Goal: Task Accomplishment & Management: Manage account settings

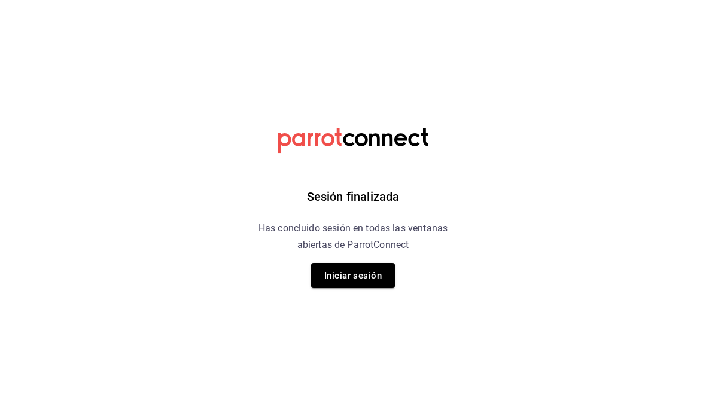
click at [369, 278] on button "Iniciar sesión" at bounding box center [353, 275] width 84 height 25
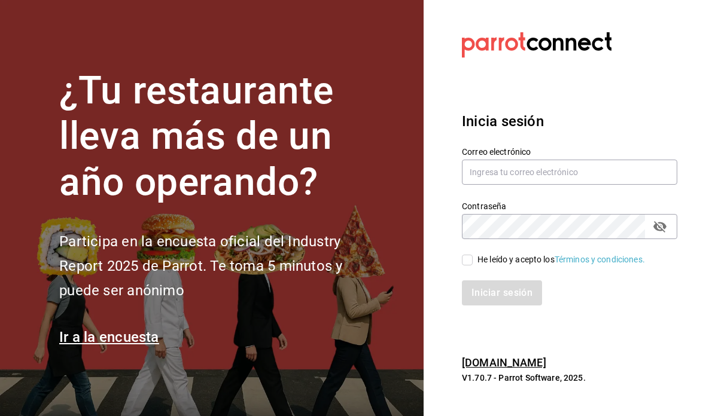
scroll to position [1, 0]
click at [544, 185] on input "text" at bounding box center [569, 172] width 215 height 25
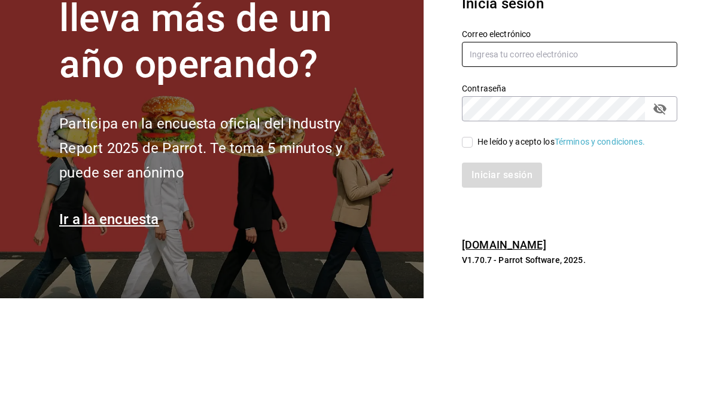
type input "A"
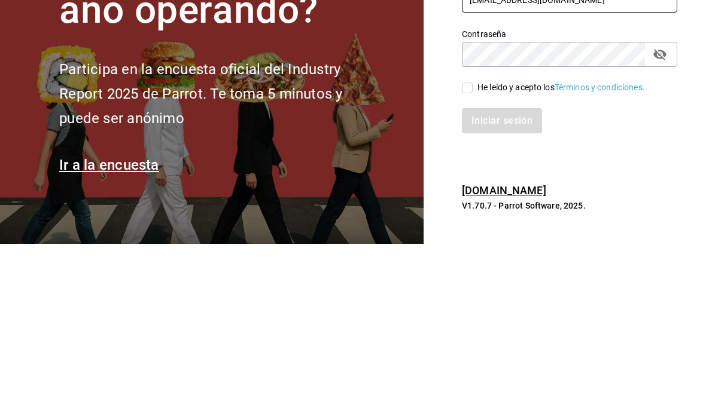
type input "acosta1302m@gmail.com"
click at [471, 255] on input "He leído y acepto los Términos y condiciones." at bounding box center [467, 260] width 11 height 11
checkbox input "true"
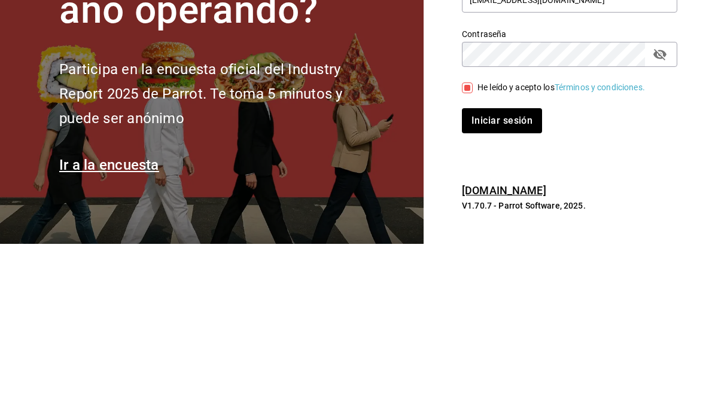
scroll to position [48, 0]
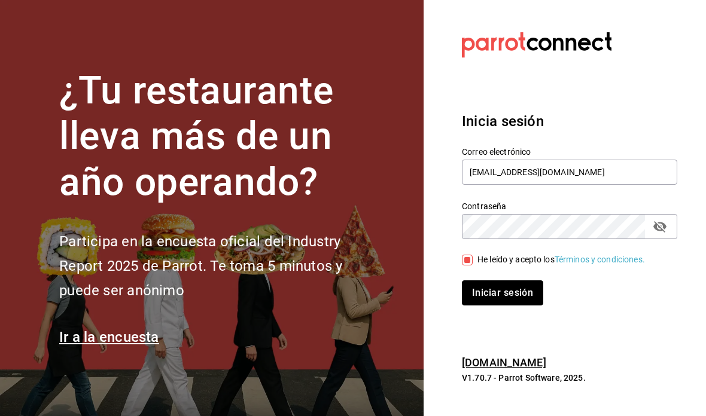
click at [517, 280] on button "Iniciar sesión" at bounding box center [502, 292] width 81 height 25
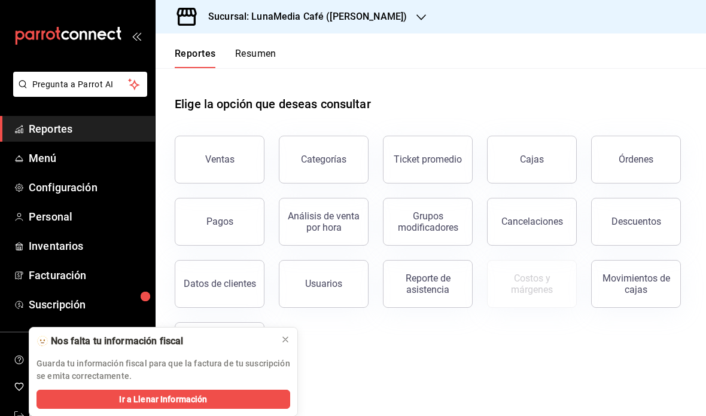
click at [286, 338] on icon at bounding box center [285, 340] width 10 height 10
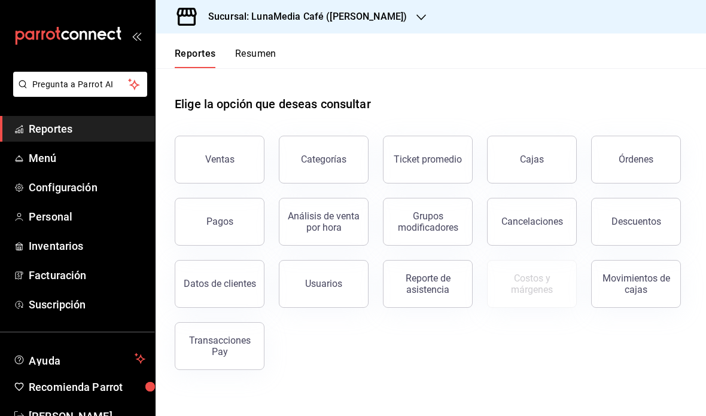
click at [416, 16] on icon "button" at bounding box center [421, 18] width 10 height 10
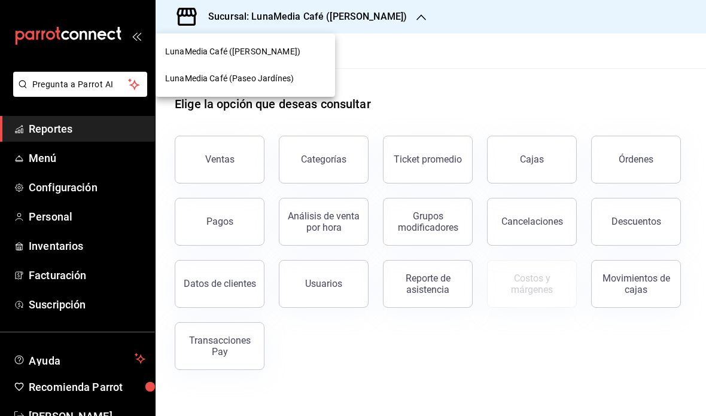
click at [280, 81] on span "LunaMedia Café (Paseo Jardínes)" at bounding box center [229, 78] width 129 height 13
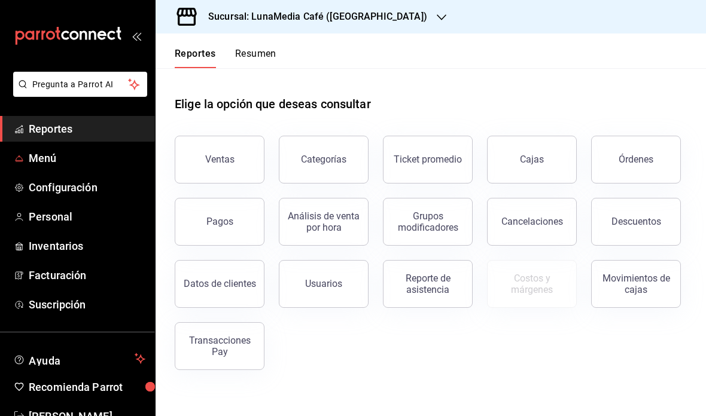
click at [97, 155] on span "Menú" at bounding box center [87, 158] width 117 height 16
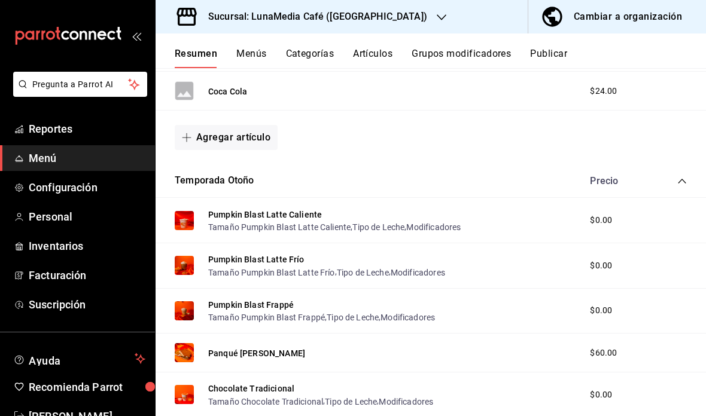
scroll to position [350, 0]
click at [300, 212] on button "Pumpkin Blast Latte Caliente" at bounding box center [265, 214] width 114 height 12
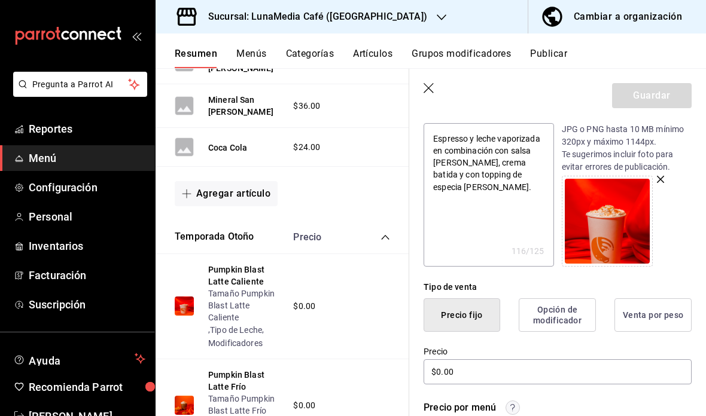
scroll to position [119, 0]
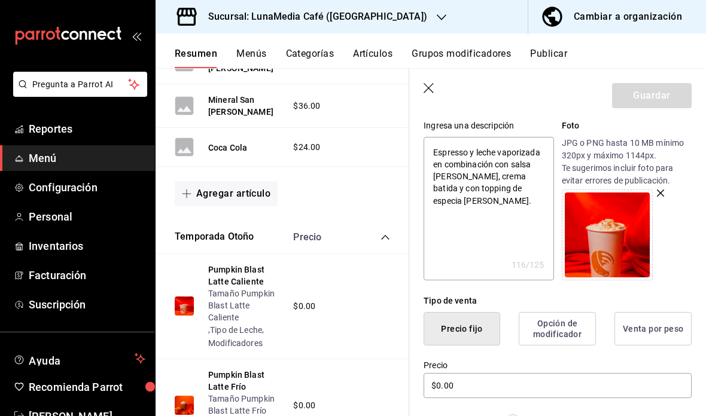
type textarea "x"
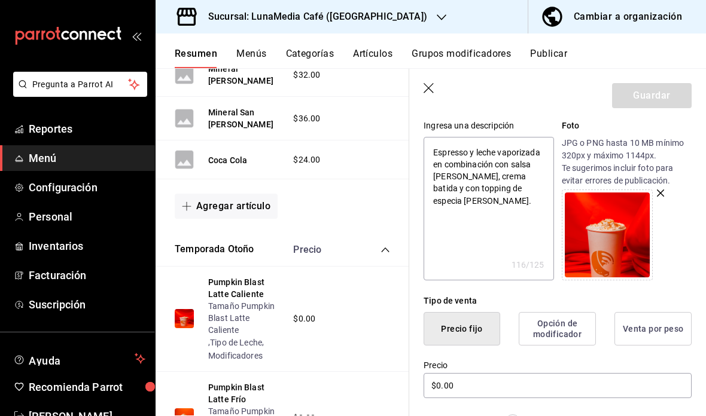
scroll to position [337, 0]
click at [242, 384] on button "Pumpkin Blast Latte Frío" at bounding box center [244, 394] width 73 height 24
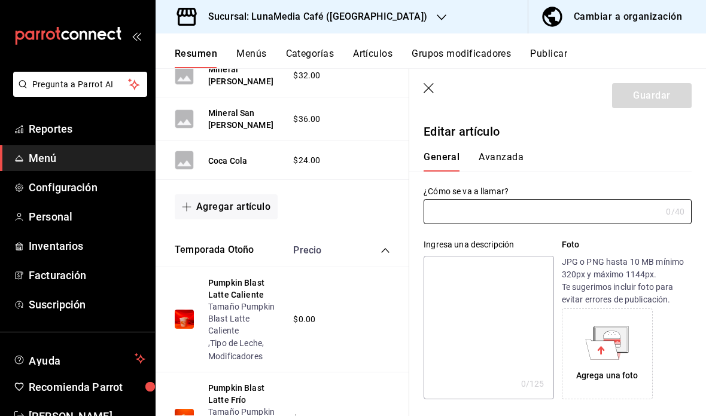
type input "Pumpkin Blast Latte Frío"
type textarea "Espresso y leche vaporizada en combinación con salsa de calabaza, crema batida …"
type textarea "x"
type input "$0.00"
type input "AR-1758190842473"
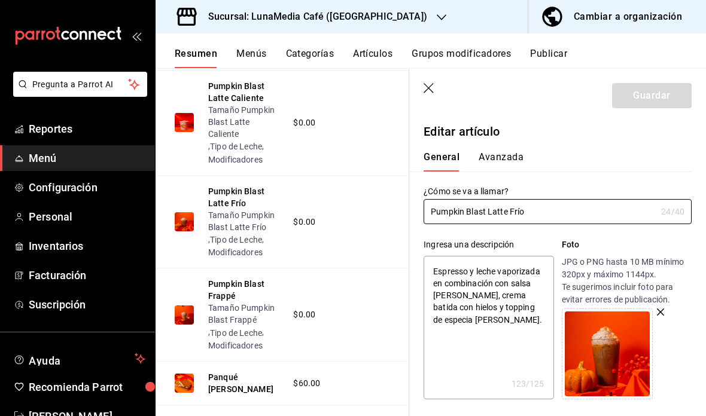
scroll to position [535, 0]
click at [228, 284] on button "Pumpkin Blast Frappé" at bounding box center [244, 289] width 73 height 24
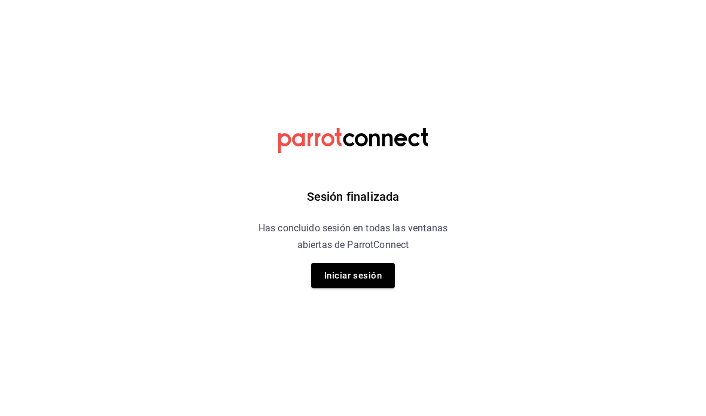
click at [360, 277] on button "Iniciar sesión" at bounding box center [353, 275] width 84 height 25
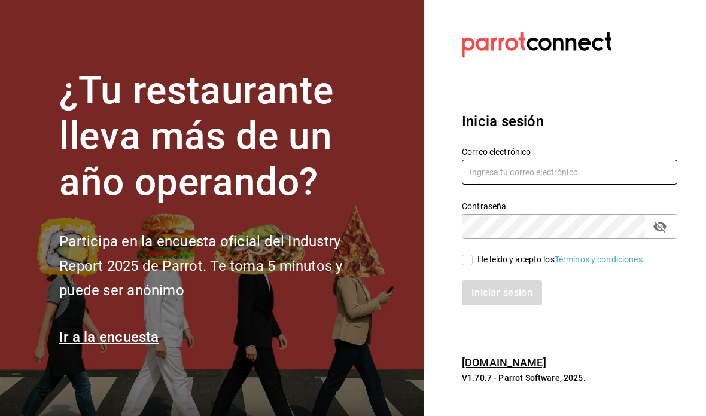
click at [503, 185] on input "text" at bounding box center [569, 172] width 215 height 25
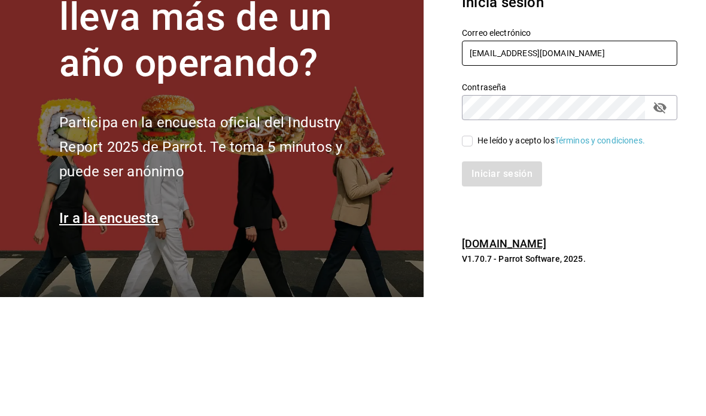
type input "acosta1302m@gmail.com"
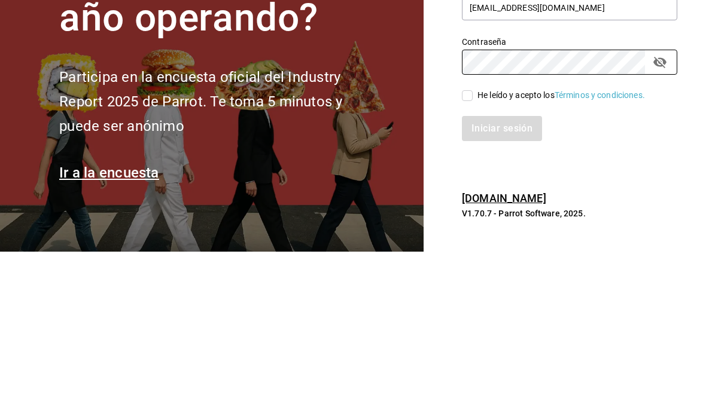
click at [663, 221] on icon "passwordField" at bounding box center [659, 226] width 13 height 11
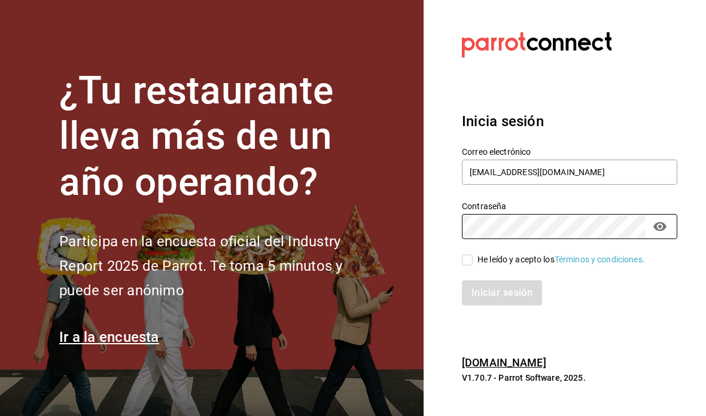
click at [469, 255] on input "He leído y acepto los Términos y condiciones." at bounding box center [467, 260] width 11 height 11
checkbox input "true"
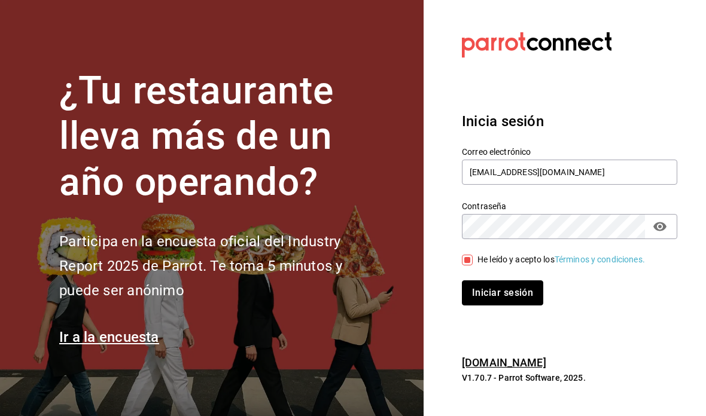
click at [518, 280] on button "Iniciar sesión" at bounding box center [502, 292] width 81 height 25
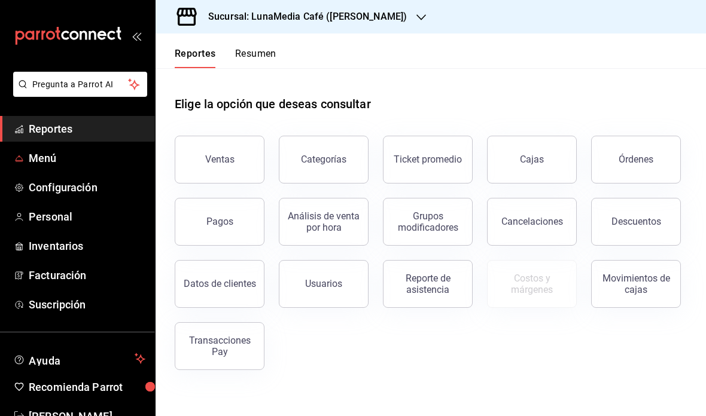
click at [112, 155] on span "Menú" at bounding box center [87, 158] width 117 height 16
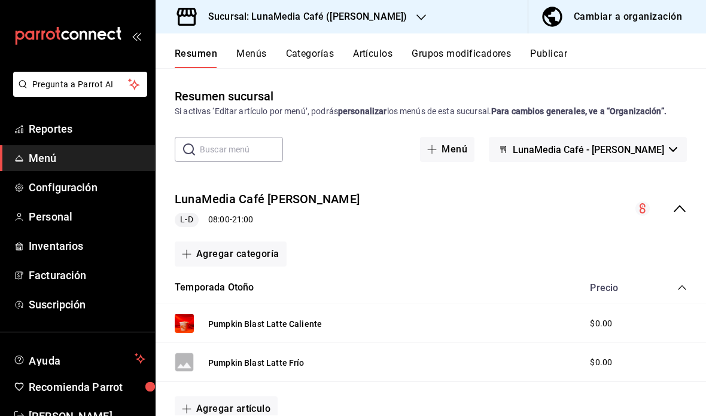
click at [402, 20] on div "Sucursal: LunaMedia Café ([PERSON_NAME])" at bounding box center [297, 16] width 265 height 33
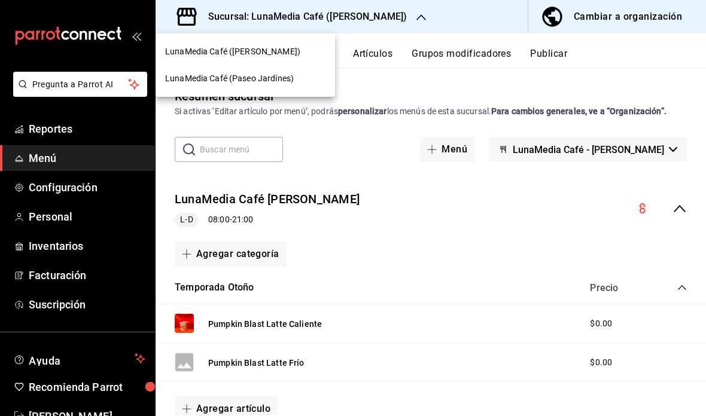
click at [291, 79] on span "LunaMedia Café (Paseo Jardínes)" at bounding box center [229, 78] width 129 height 13
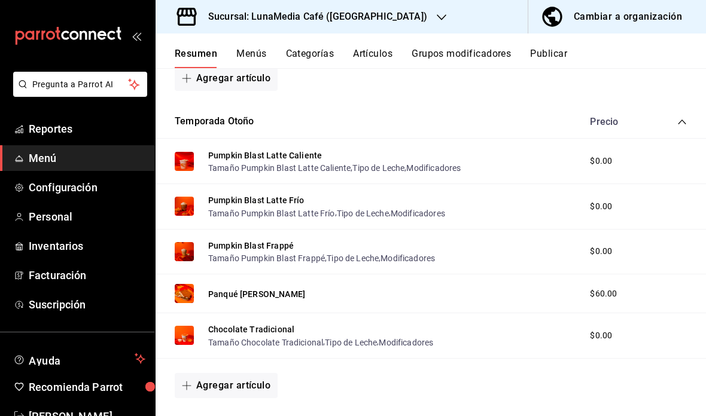
scroll to position [429, 0]
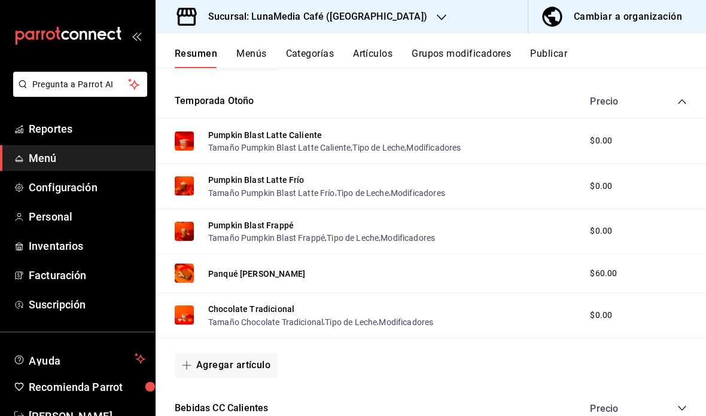
click at [281, 224] on button "Pumpkin Blast Frappé" at bounding box center [251, 225] width 86 height 12
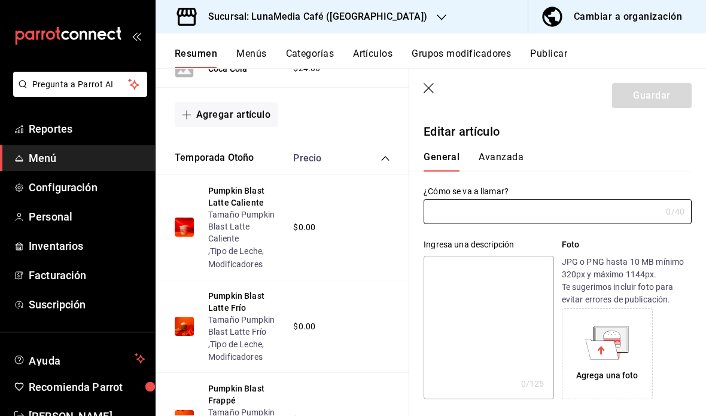
type input "Pumpkin Blast Frappé"
type textarea "Base leche con hielo molido en combinación con salsa [PERSON_NAME], crema batid…"
type textarea "x"
type input "$0.00"
type input "AR-1758190899881"
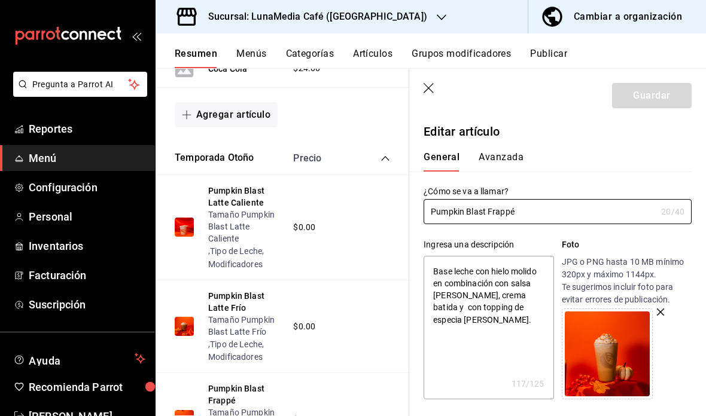
type textarea "x"
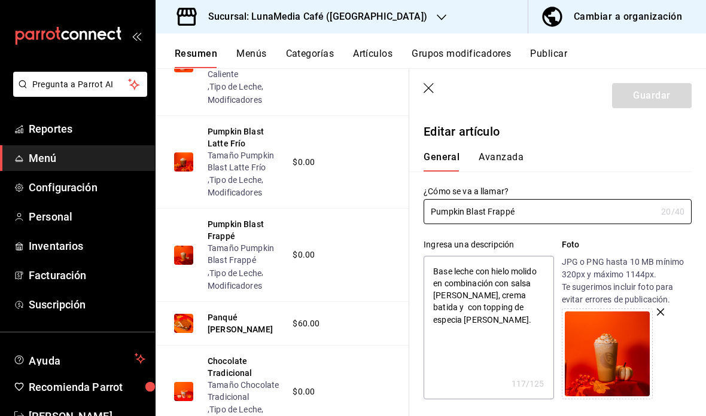
scroll to position [602, 4]
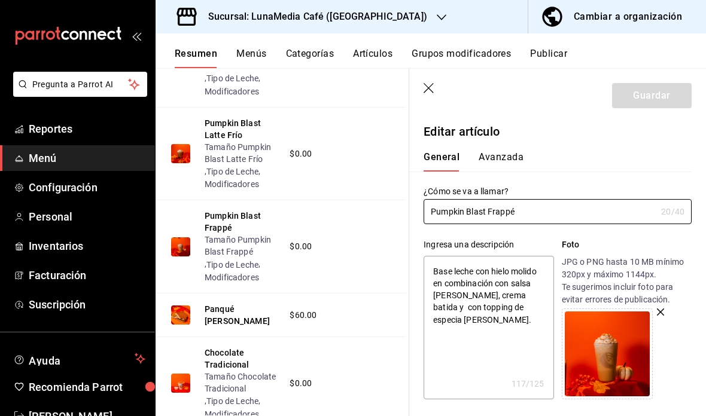
click at [226, 310] on button "Panqué [PERSON_NAME]" at bounding box center [240, 315] width 73 height 24
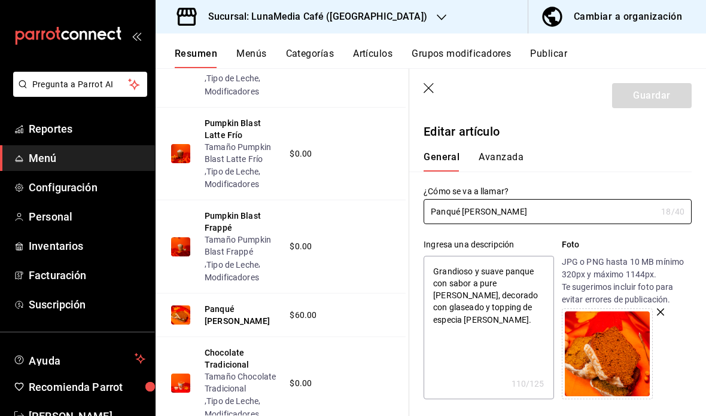
click at [232, 356] on button "Chocolate Tradicional" at bounding box center [240, 359] width 73 height 24
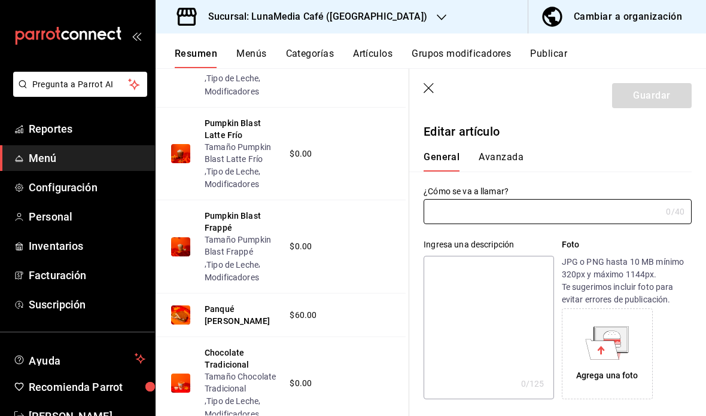
type input "Chocolate Tradicional"
type textarea "Chocolate con leche vaporizada con un shot de espresso y canela."
type textarea "x"
type input "$0.00"
type input "AR-1758524393527"
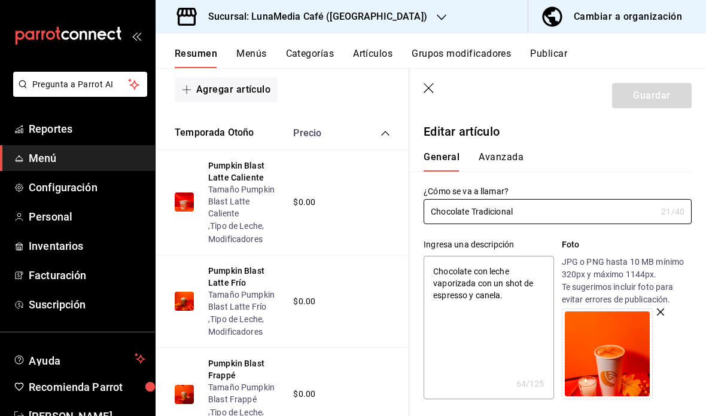
scroll to position [453, 0]
click at [243, 184] on button "Tamaño Pumpkin Blast Latte Caliente" at bounding box center [244, 202] width 73 height 36
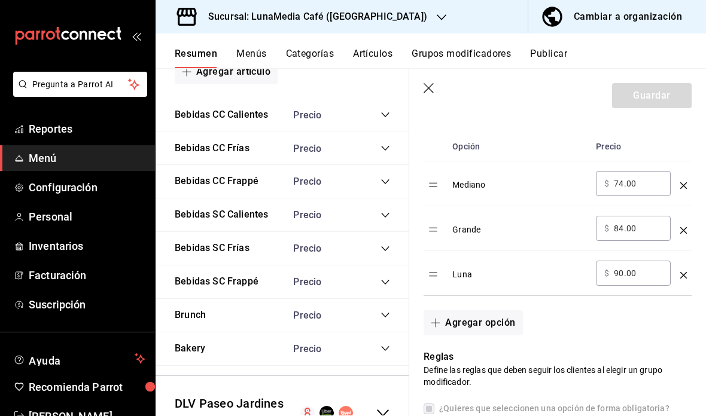
scroll to position [987, 0]
click at [389, 406] on icon "collapse-menu-row" at bounding box center [383, 413] width 14 height 14
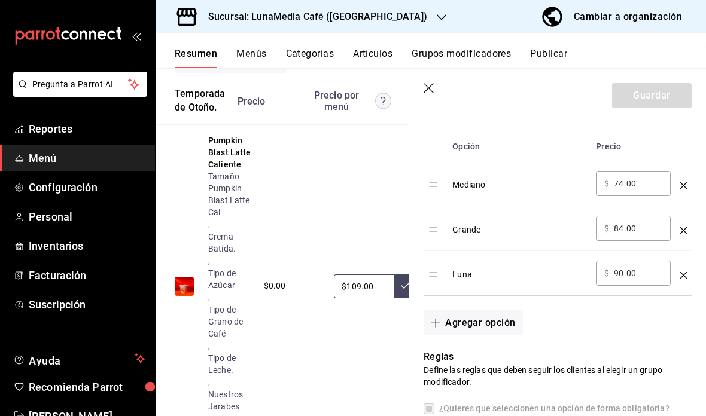
scroll to position [1385, 0]
click at [230, 178] on button "Tamaño Pumpkin Blast Latte Cal" at bounding box center [230, 194] width 44 height 48
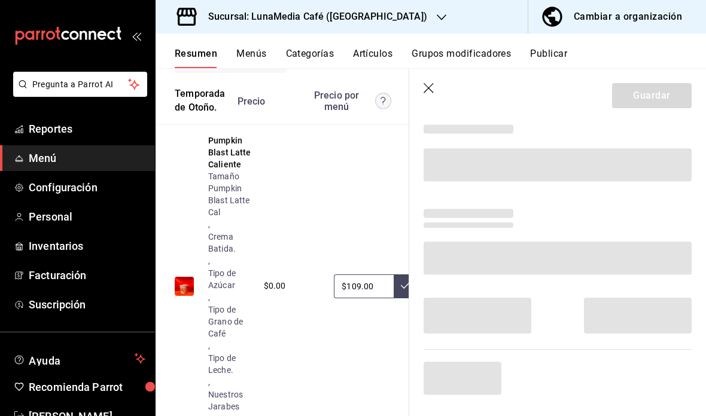
scroll to position [39, 0]
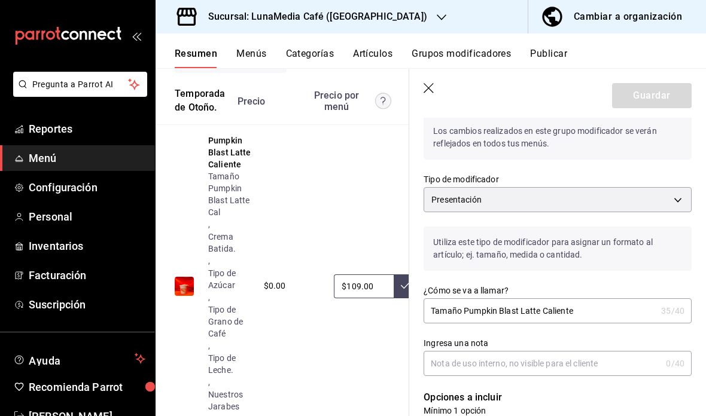
type input "Tamaño Pumpkin Blast Latte Cal"
type input "1758191157264"
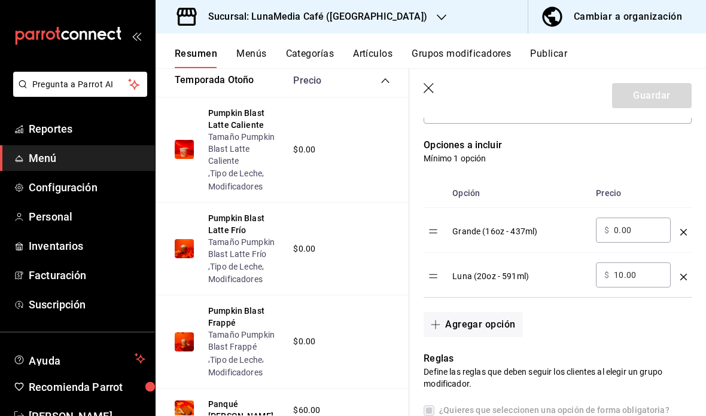
scroll to position [505, 0]
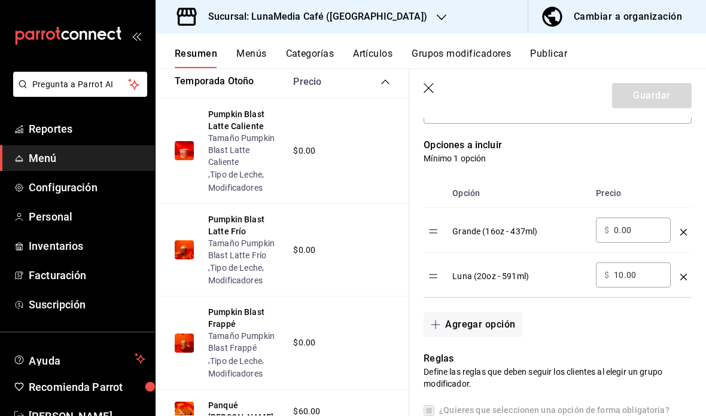
click at [250, 238] on button "Tamaño Pumpkin Blast Latte Frío" at bounding box center [244, 249] width 73 height 24
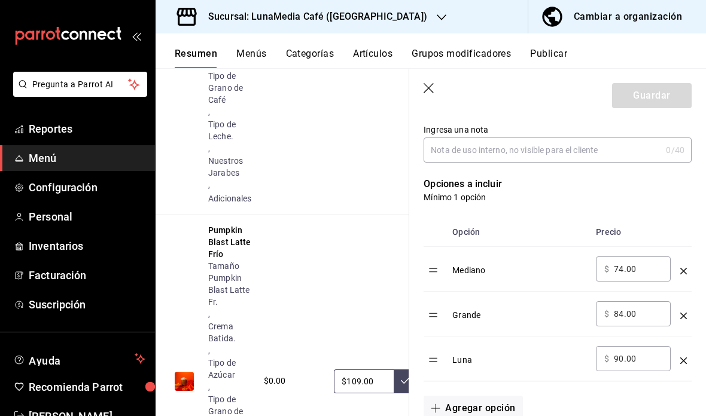
scroll to position [1619, 0]
click at [225, 272] on button "Tamaño Pumpkin Blast Latte Fr." at bounding box center [230, 284] width 44 height 48
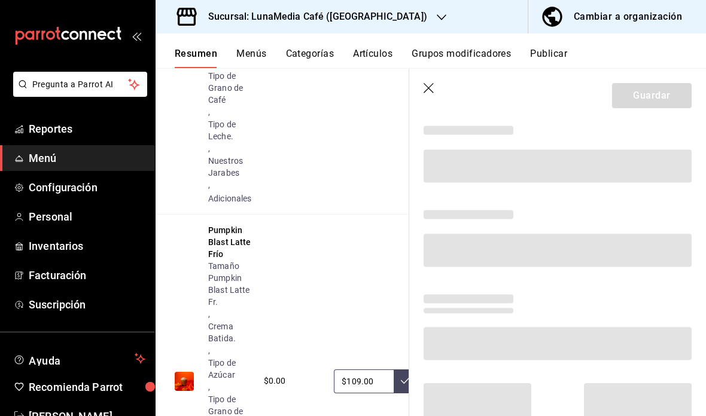
scroll to position [39, 0]
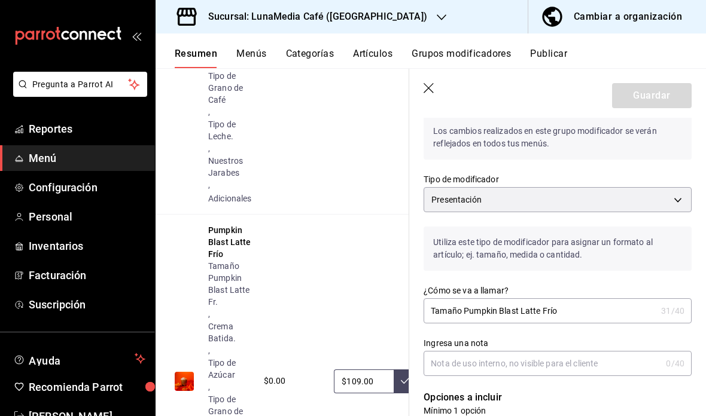
type input "Tamaño Pumpkin Blast Latte Fr."
type input "1758191265074"
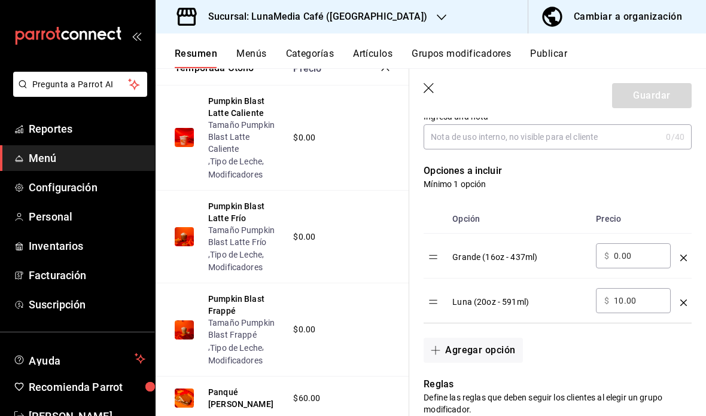
scroll to position [520, 0]
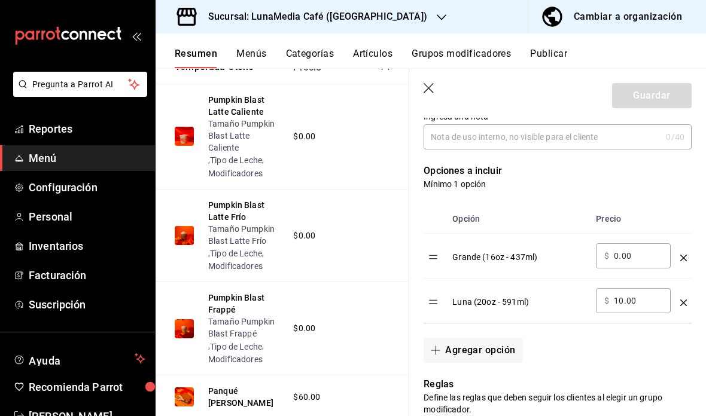
click at [249, 319] on button "Tamaño Pumpkin Blast Frappé" at bounding box center [244, 328] width 73 height 24
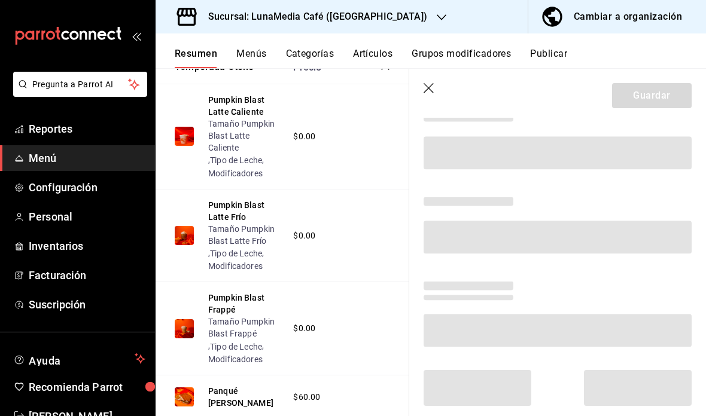
scroll to position [39, 0]
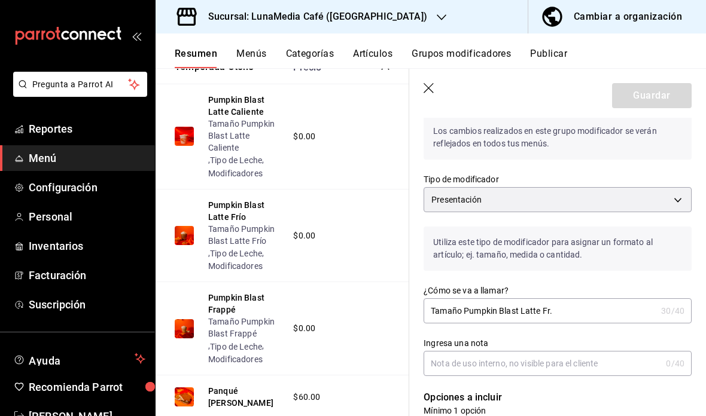
type input "Tamaño Pumpkin Blast Frappé"
type input "1758191319974"
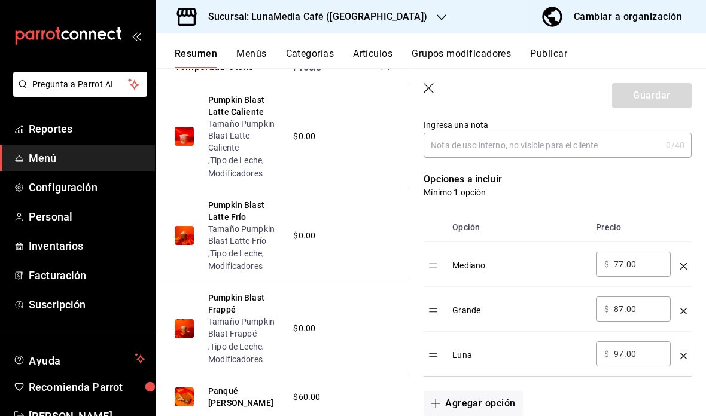
scroll to position [258, 0]
click at [684, 251] on td "optionsTable" at bounding box center [683, 264] width 16 height 45
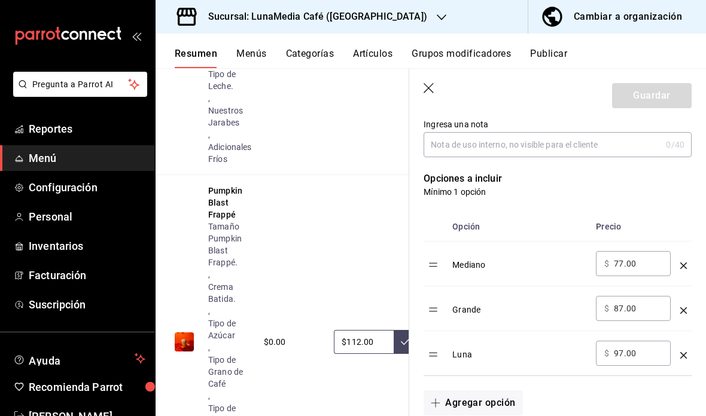
scroll to position [1995, 1]
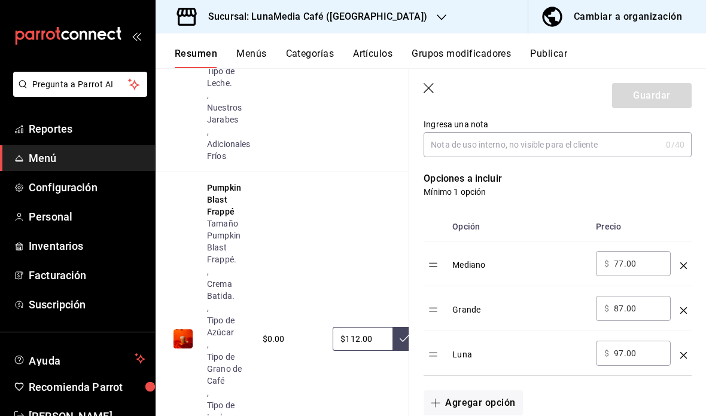
click at [219, 224] on button "Tamaño Pumpkin Blast Frappé." at bounding box center [229, 242] width 44 height 48
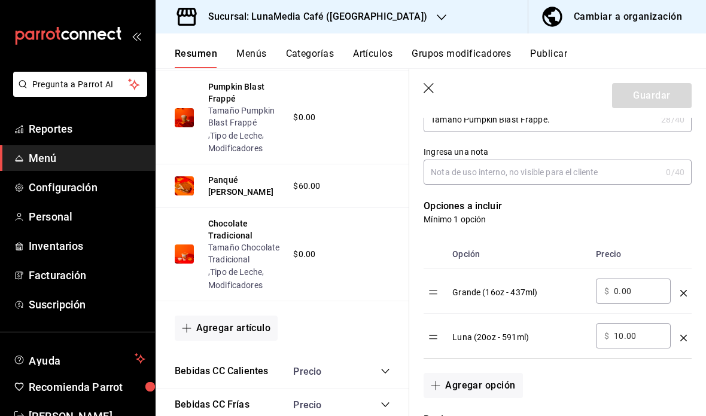
scroll to position [716, 0]
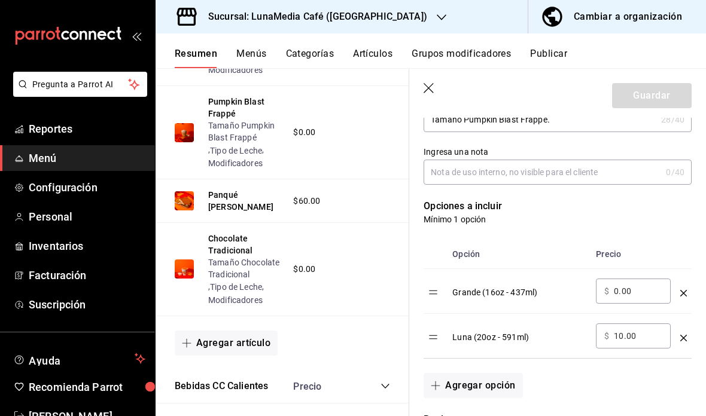
click at [231, 233] on button "Chocolate Tradicional" at bounding box center [244, 245] width 73 height 24
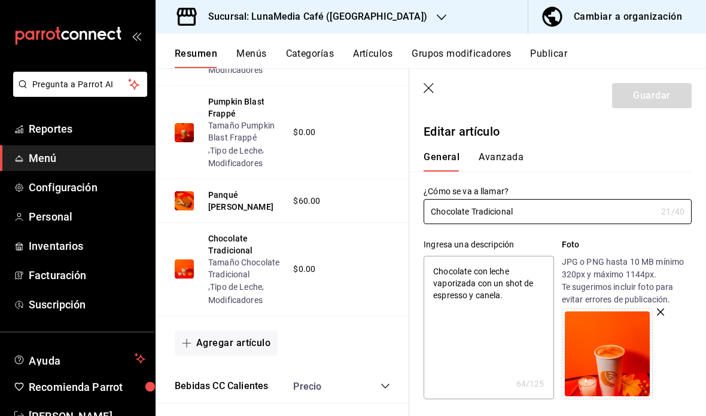
type textarea "x"
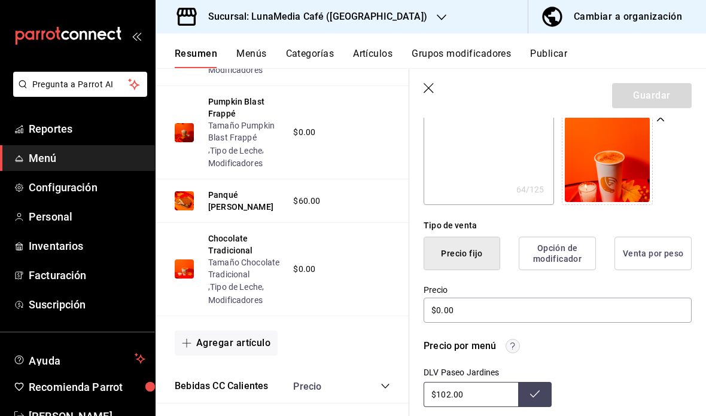
scroll to position [194, 0]
click at [238, 258] on button "Tamaño Chocolate Tradicional" at bounding box center [244, 269] width 73 height 24
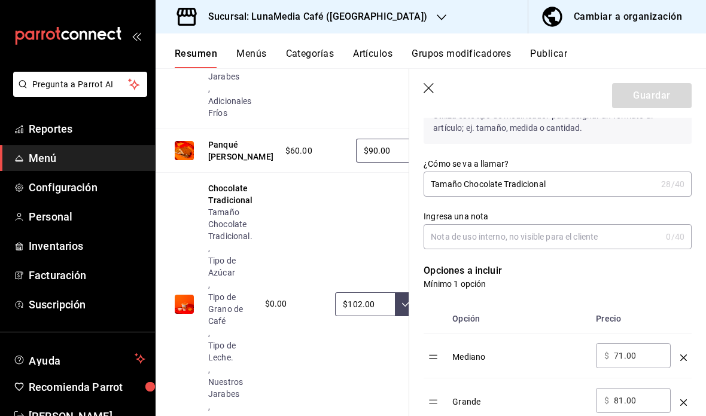
scroll to position [2383, 0]
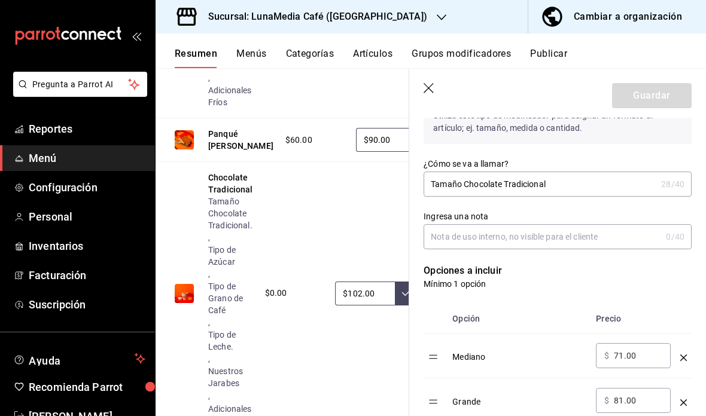
click at [227, 216] on button "Tamaño Chocolate Tradicional." at bounding box center [230, 214] width 45 height 36
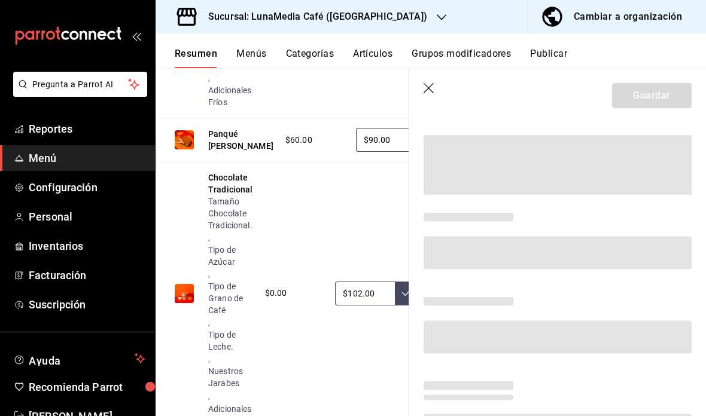
scroll to position [39, 0]
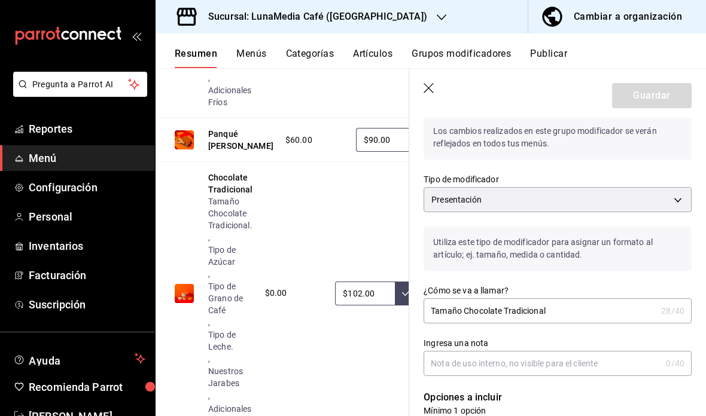
type input "Tamaño Chocolate Tradicional."
type input "1758525671906"
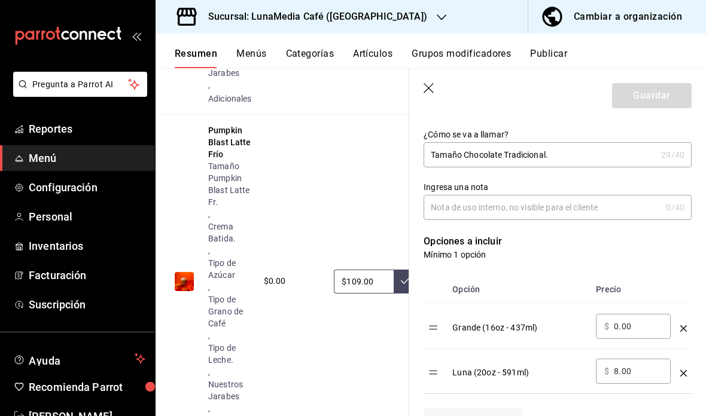
scroll to position [1717, -1]
click at [438, 82] on header "Guardar" at bounding box center [557, 93] width 297 height 49
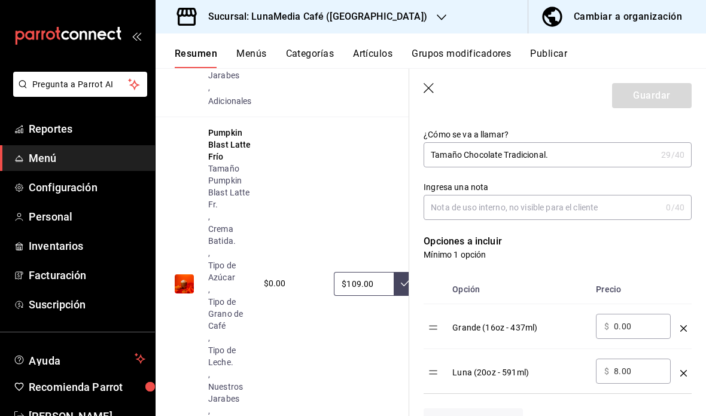
click at [435, 88] on icon "button" at bounding box center [429, 89] width 12 height 12
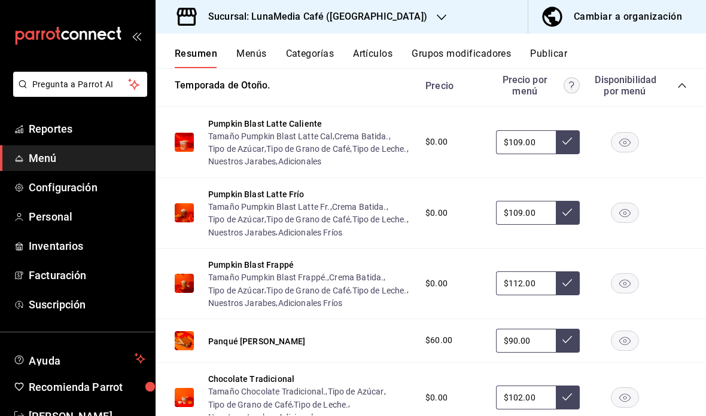
scroll to position [1127, 0]
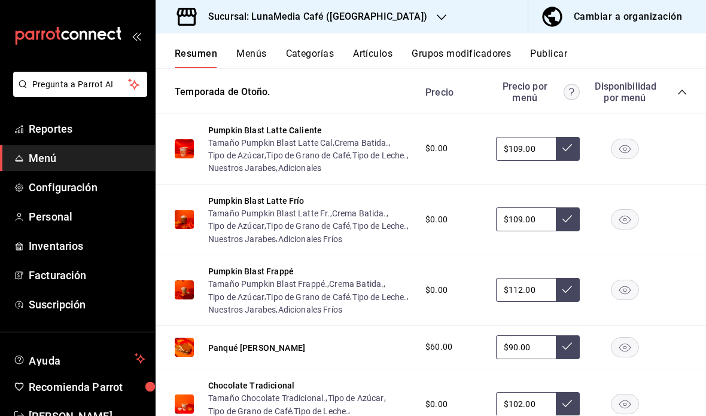
click at [321, 236] on button "Adicionales Fríos" at bounding box center [310, 239] width 65 height 12
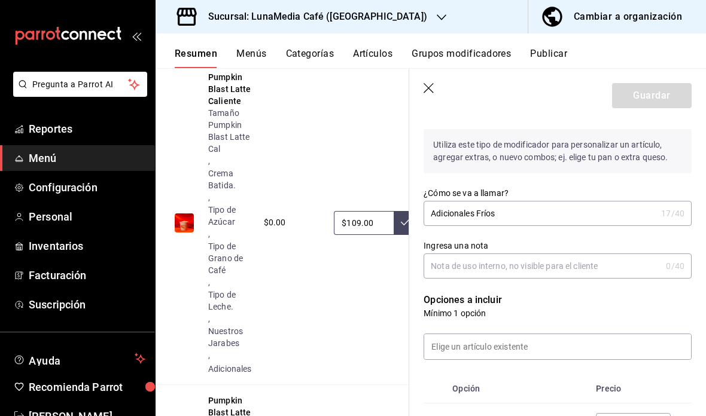
scroll to position [1449, 0]
click at [239, 362] on button "Adicionales" at bounding box center [230, 368] width 44 height 12
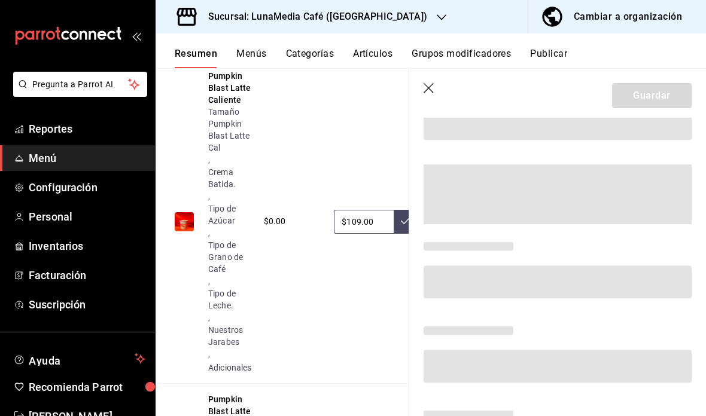
scroll to position [39, 0]
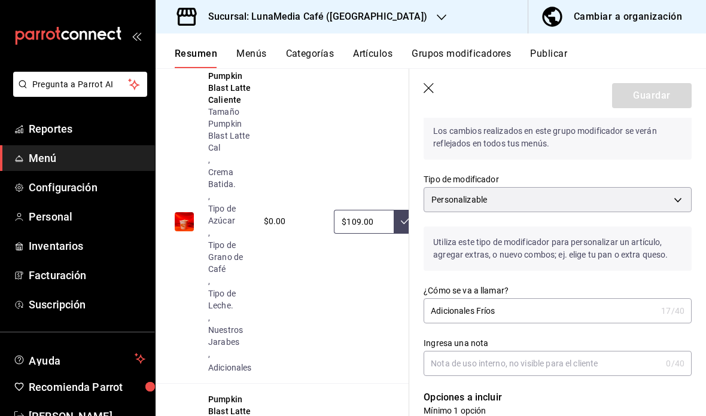
type input "Adicionales"
type input "1755911185987"
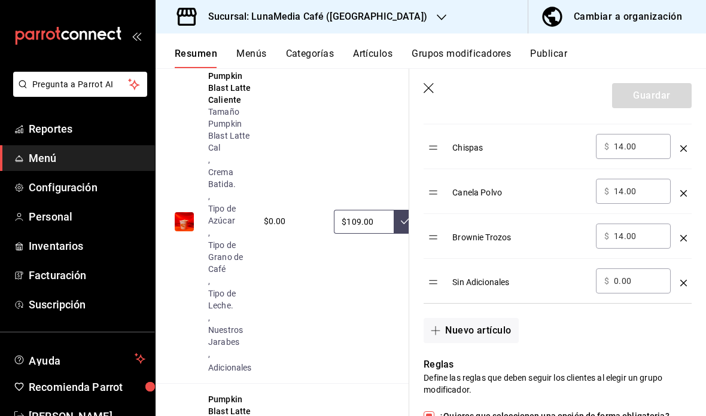
scroll to position [866, 0]
click at [434, 87] on icon "button" at bounding box center [429, 89] width 12 height 12
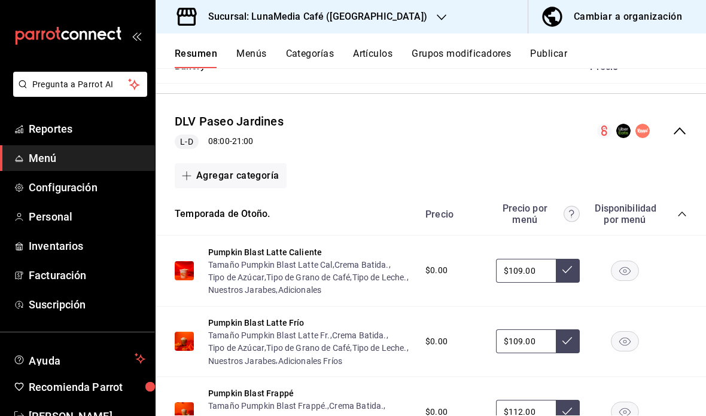
scroll to position [1009, 0]
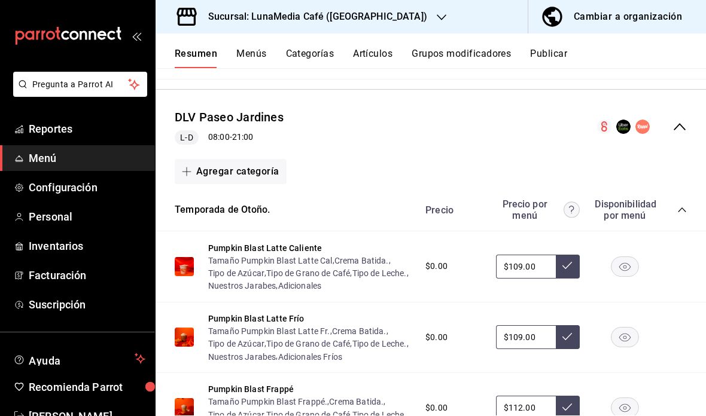
click at [685, 120] on icon "collapse-menu-row" at bounding box center [679, 127] width 14 height 14
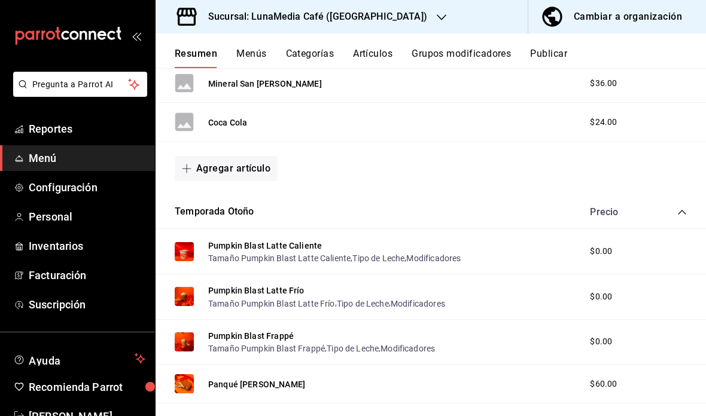
scroll to position [310, 0]
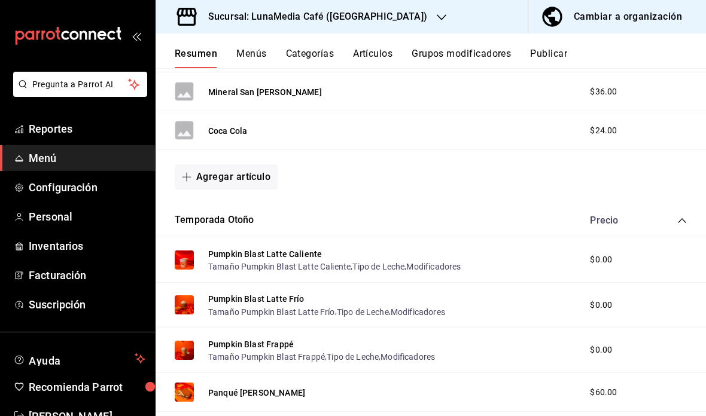
click at [683, 219] on icon "collapse-category-row" at bounding box center [681, 220] width 8 height 5
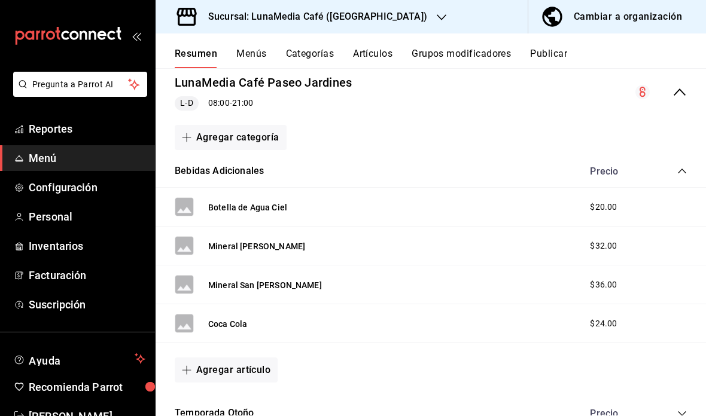
scroll to position [114, 0]
